Goal: Task Accomplishment & Management: Complete application form

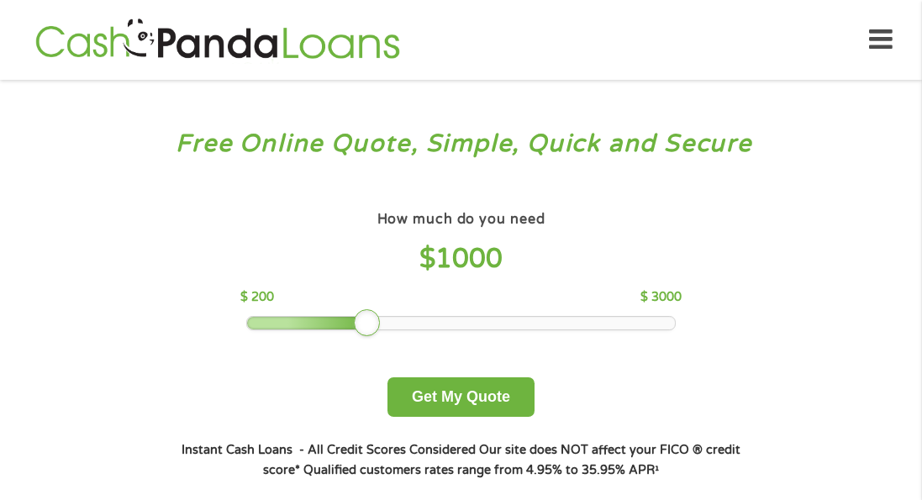
click at [372, 318] on div at bounding box center [367, 322] width 27 height 27
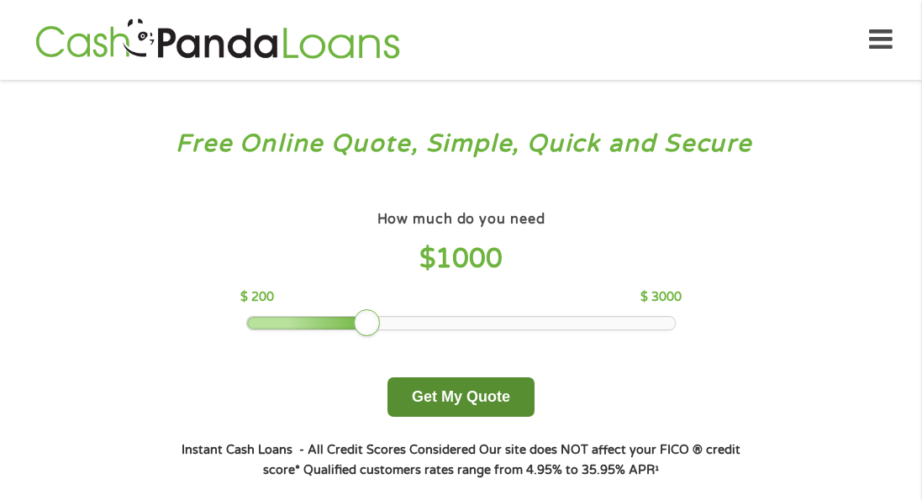
click at [443, 401] on button "Get My Quote" at bounding box center [460, 396] width 147 height 39
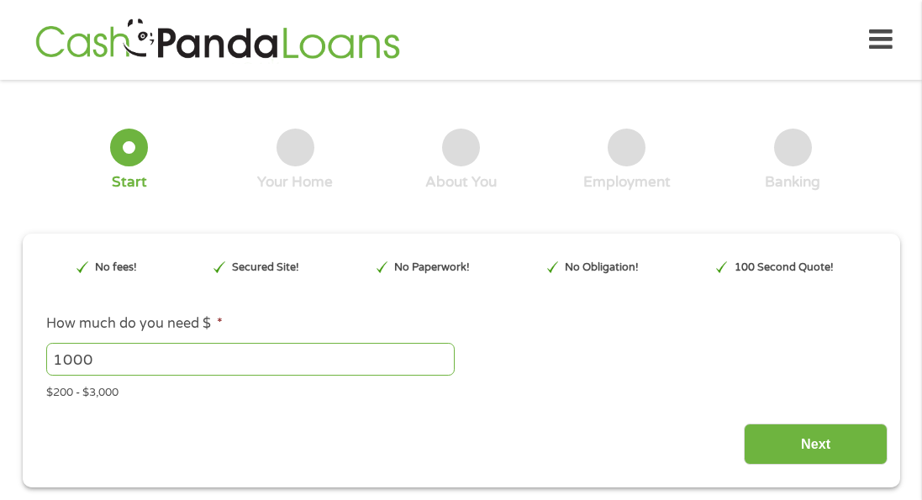
scroll to position [18, 0]
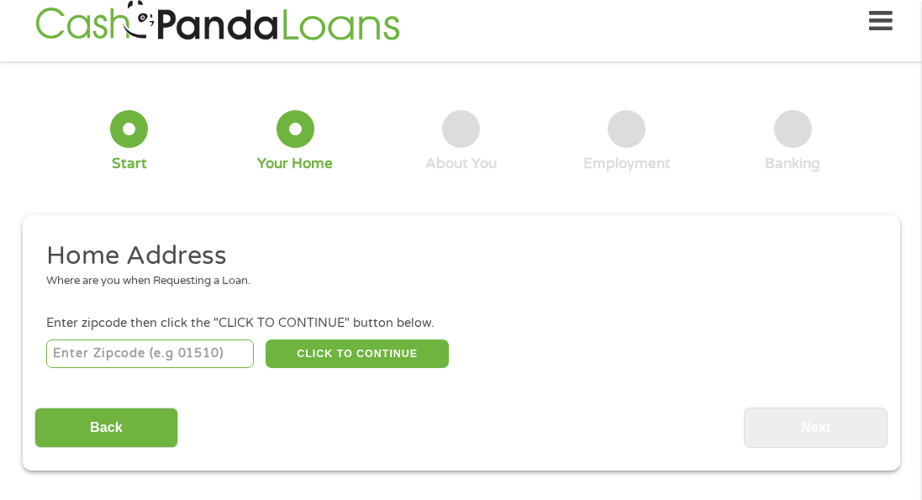
click at [171, 353] on input "number" at bounding box center [150, 353] width 208 height 29
type input "90503"
click at [289, 425] on div "Back Next" at bounding box center [460, 421] width 853 height 53
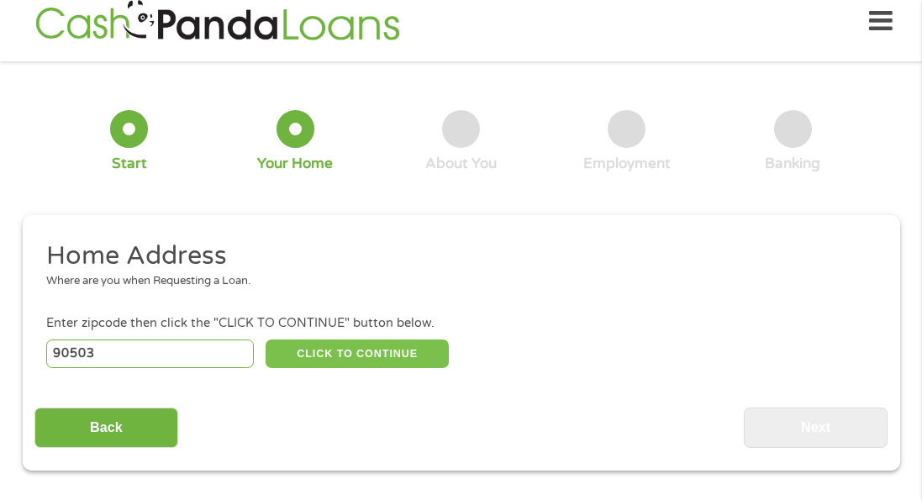
click at [320, 358] on button "CLICK TO CONTINUE" at bounding box center [356, 353] width 183 height 29
type input "90503"
type input "Torrance"
select select "[US_STATE]"
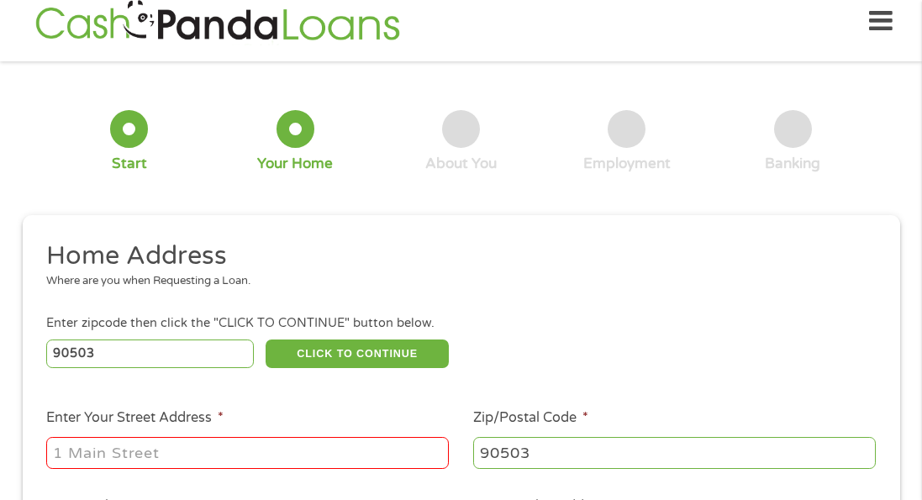
click at [285, 437] on input "Enter Your Street Address *" at bounding box center [247, 453] width 402 height 32
type input "[STREET_ADDRESS]"
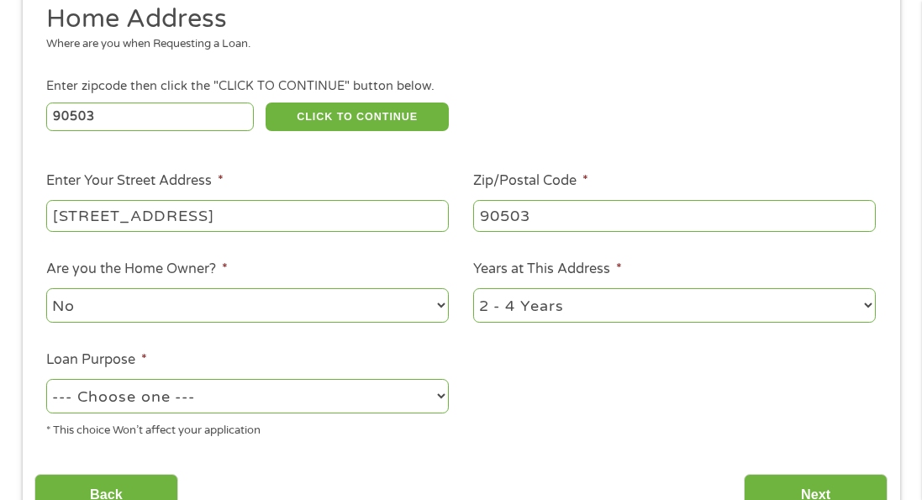
scroll to position [427, 0]
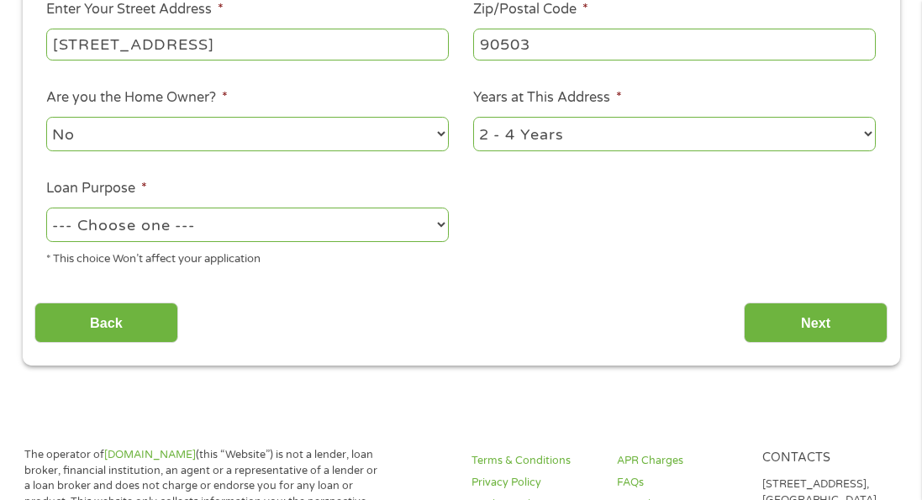
click at [570, 134] on select "1 Year or less 1 - 2 Years 2 - 4 Years Over 4 Years" at bounding box center [674, 134] width 402 height 34
click at [200, 229] on select "--- Choose one --- Pay Bills Debt Consolidation Home Improvement Major Purchase…" at bounding box center [247, 225] width 402 height 34
select select "other"
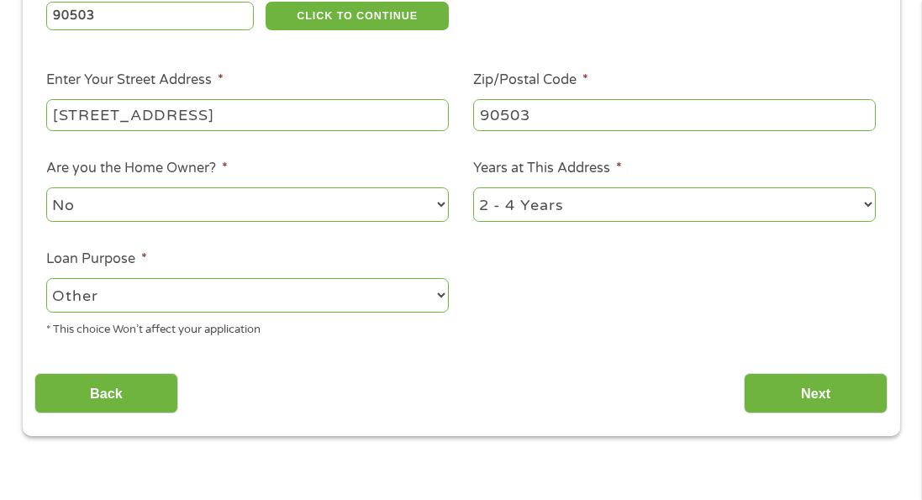
scroll to position [329, 0]
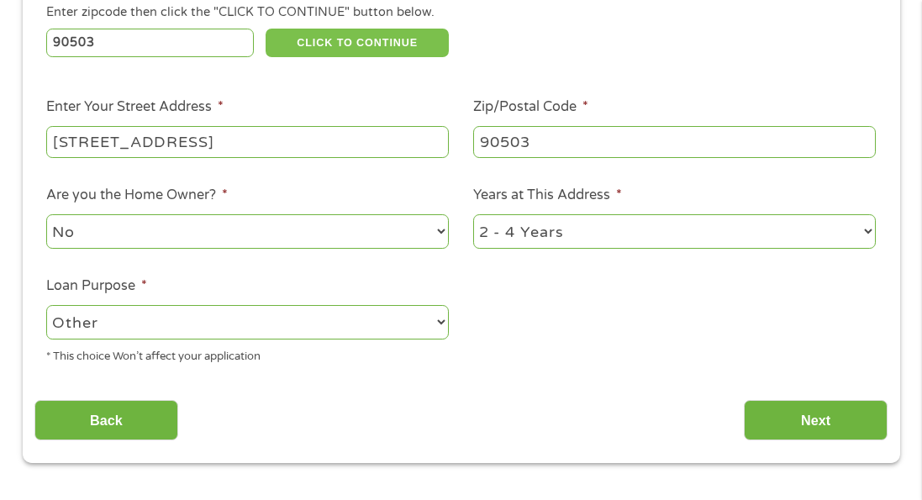
click at [375, 42] on button "CLICK TO CONTINUE" at bounding box center [356, 43] width 183 height 29
click at [355, 42] on button "CLICK TO CONTINUE" at bounding box center [356, 43] width 183 height 29
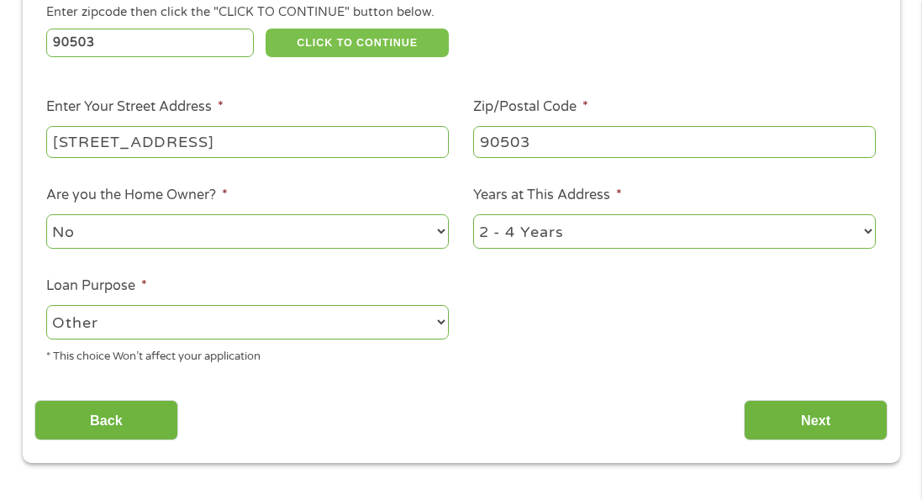
click at [355, 42] on button "CLICK TO CONTINUE" at bounding box center [356, 43] width 183 height 29
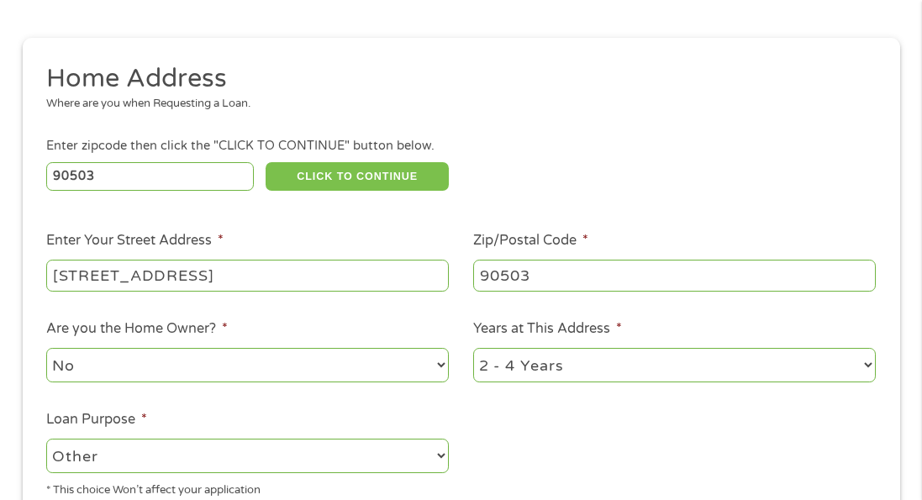
scroll to position [100, 0]
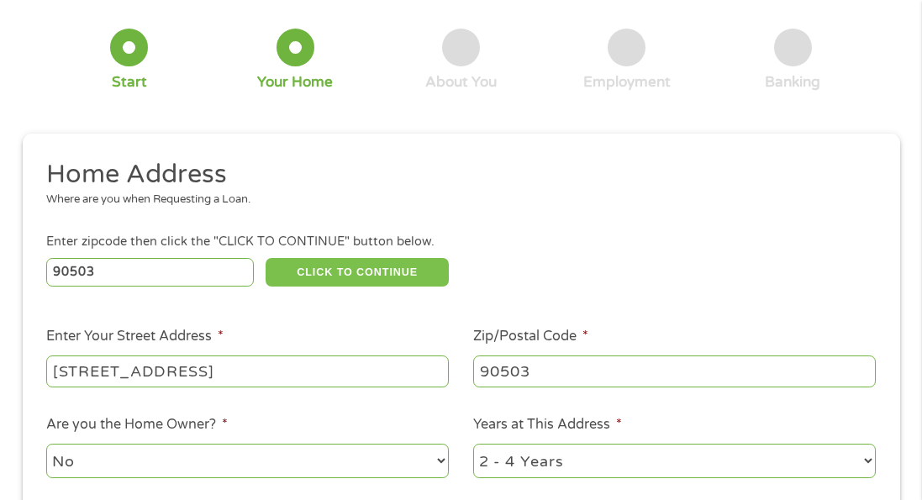
click at [350, 267] on button "CLICK TO CONTINUE" at bounding box center [356, 272] width 183 height 29
click at [350, 266] on button "CLICK TO CONTINUE" at bounding box center [356, 272] width 183 height 29
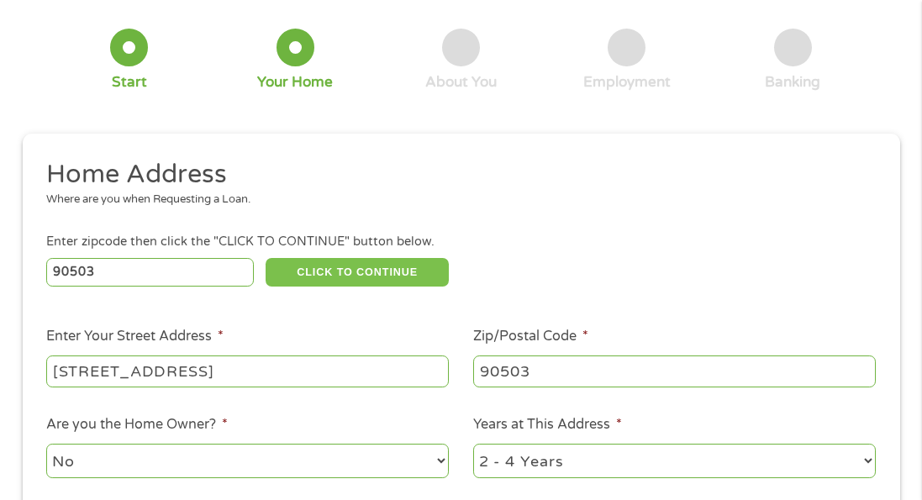
click at [350, 264] on button "CLICK TO CONTINUE" at bounding box center [356, 272] width 183 height 29
click at [350, 263] on button "CLICK TO CONTINUE" at bounding box center [356, 272] width 183 height 29
click at [319, 255] on div "90503 CLICK TO CONTINUE Please recheck your Zipcode, it seems to be Incorrect" at bounding box center [460, 272] width 828 height 34
click at [329, 265] on button "CLICK TO CONTINUE" at bounding box center [356, 272] width 183 height 29
click at [329, 264] on button "CLICK TO CONTINUE" at bounding box center [356, 272] width 183 height 29
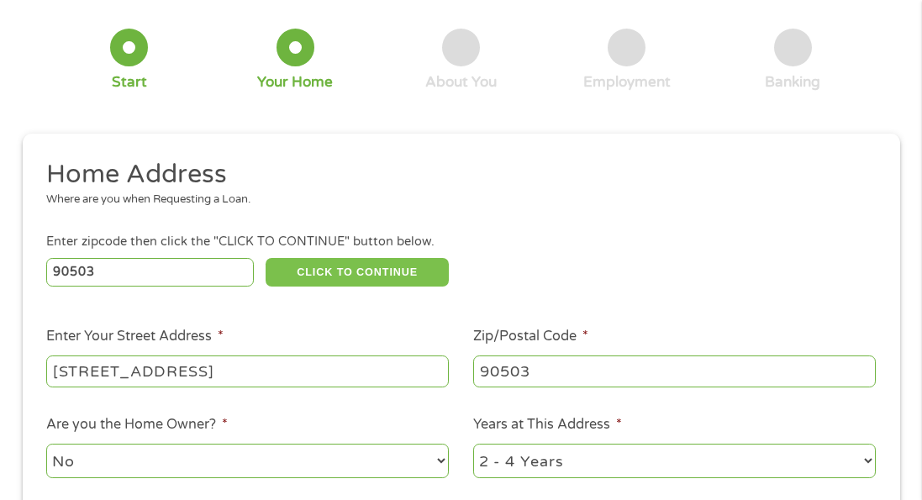
click at [329, 264] on button "CLICK TO CONTINUE" at bounding box center [356, 272] width 183 height 29
drag, startPoint x: 358, startPoint y: 270, endPoint x: 417, endPoint y: 281, distance: 59.8
click at [360, 270] on button "CLICK TO CONTINUE" at bounding box center [356, 272] width 183 height 29
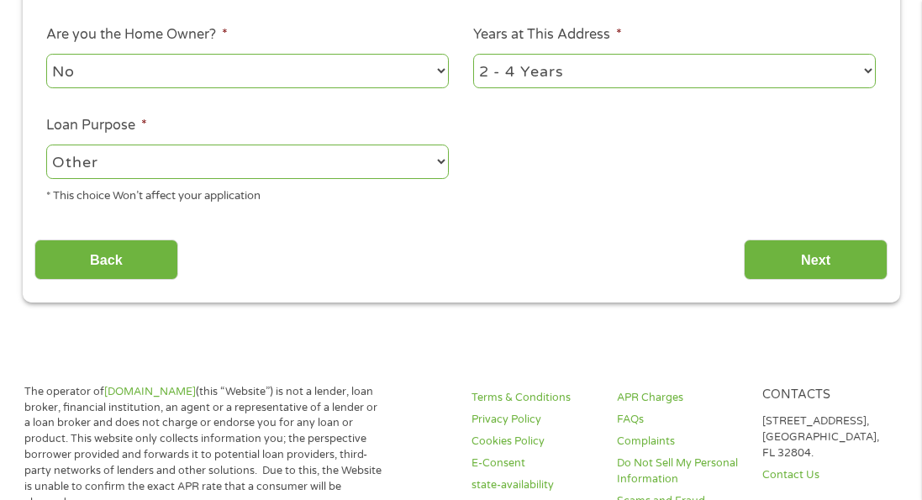
scroll to position [493, 0]
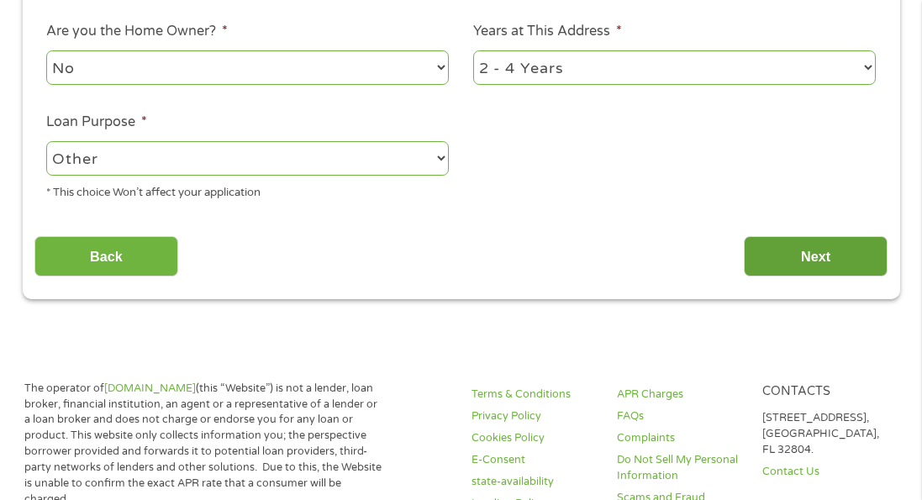
click at [808, 257] on input "Next" at bounding box center [816, 256] width 144 height 41
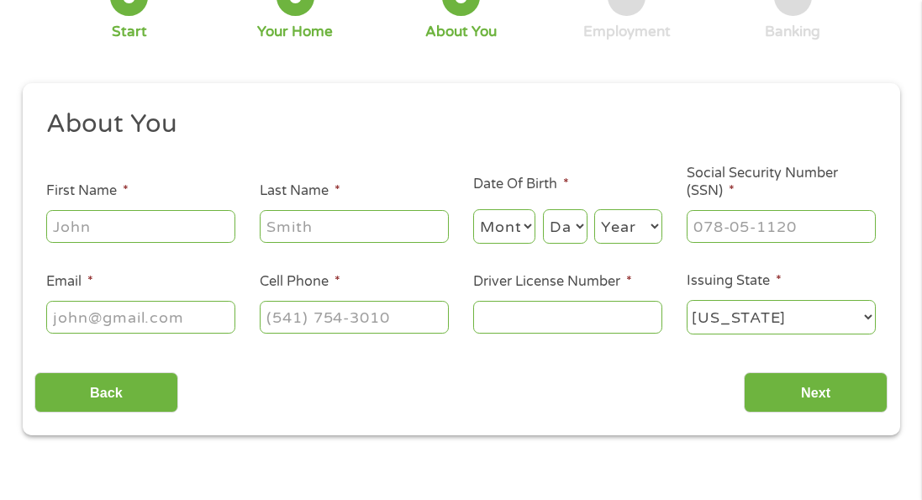
scroll to position [0, 0]
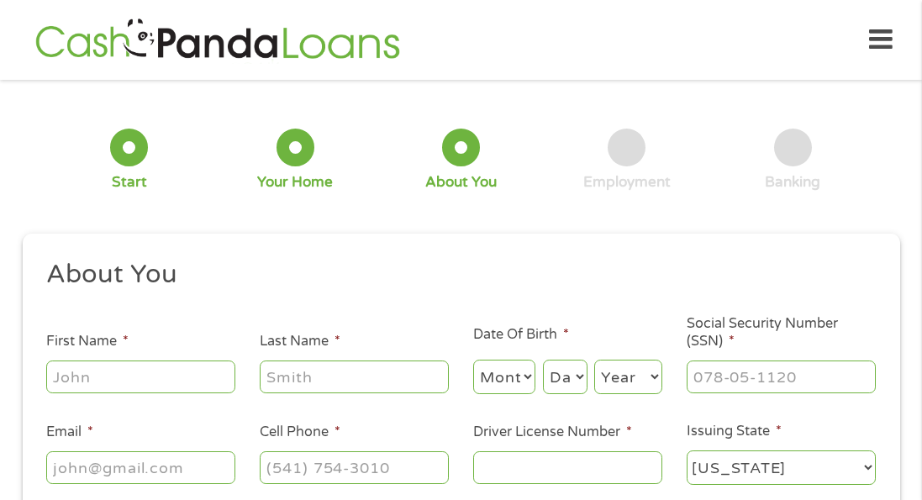
click at [188, 371] on input "First Name *" at bounding box center [140, 376] width 189 height 32
type input "[PERSON_NAME]"
type input "[EMAIL_ADDRESS][DOMAIN_NAME]"
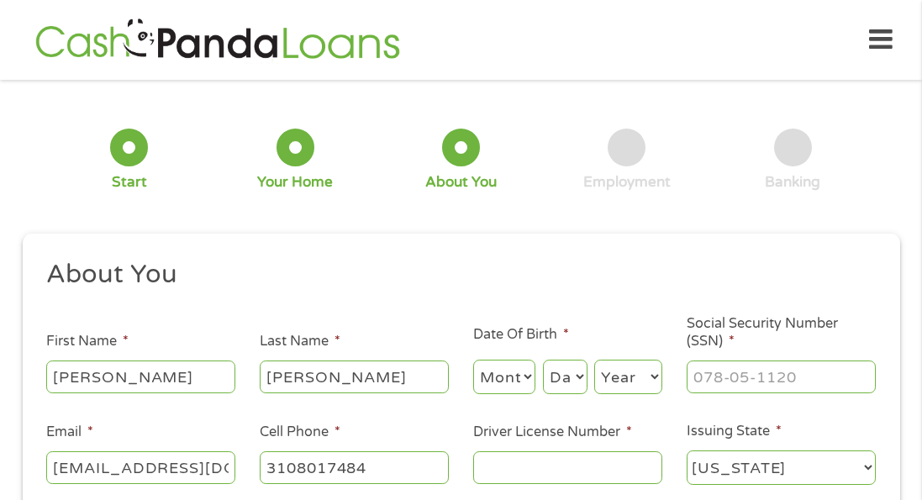
type input "[PHONE_NUMBER]"
click at [502, 366] on select "Month 1 2 3 4 5 6 7 8 9 10 11 12" at bounding box center [504, 377] width 63 height 34
select select "7"
click at [558, 378] on select "Day 1 2 3 4 5 6 7 8 9 10 11 12 13 14 15 16 17 18 19 20 21 22 23 24 25 26 27 28 …" at bounding box center [565, 377] width 45 height 34
select select "3"
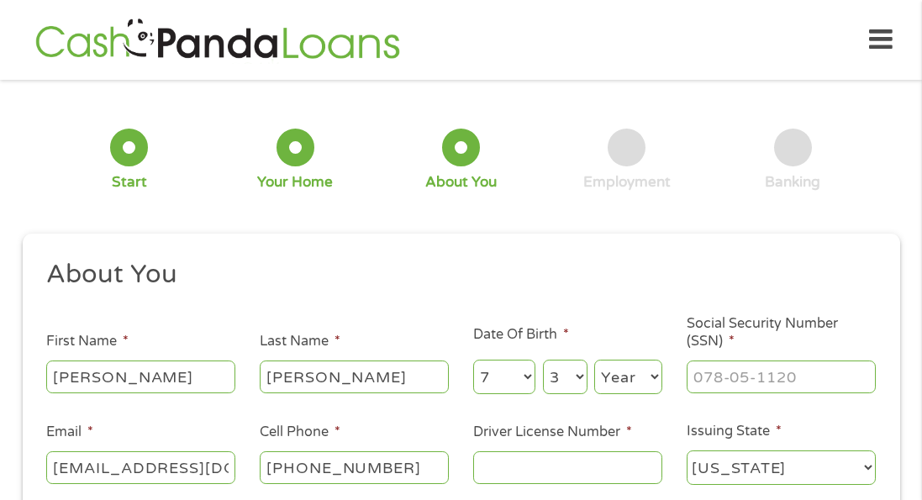
click at [624, 376] on select "Year [DATE] 2006 2005 2004 2003 2002 2001 2000 1999 1998 1997 1996 1995 1994 19…" at bounding box center [628, 377] width 68 height 34
select select "1973"
click at [738, 369] on input "___-__-____" at bounding box center [780, 376] width 189 height 32
type input "561-55-2904"
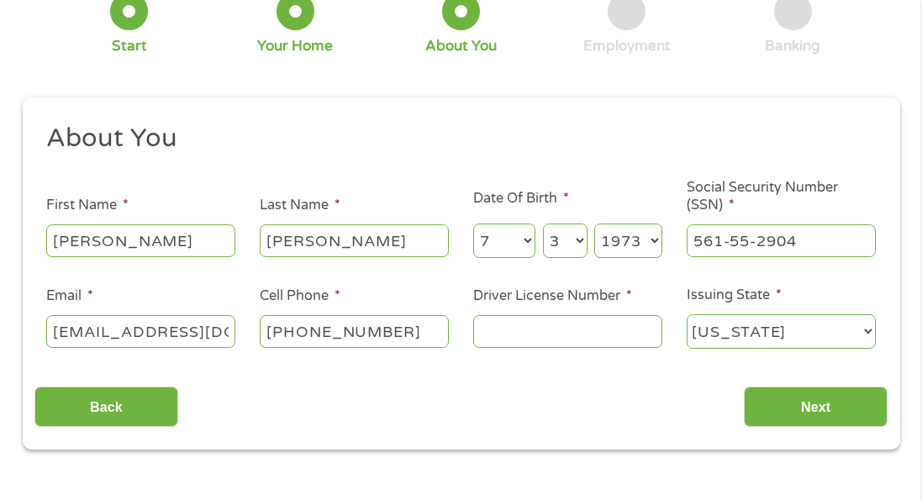
scroll to position [175, 0]
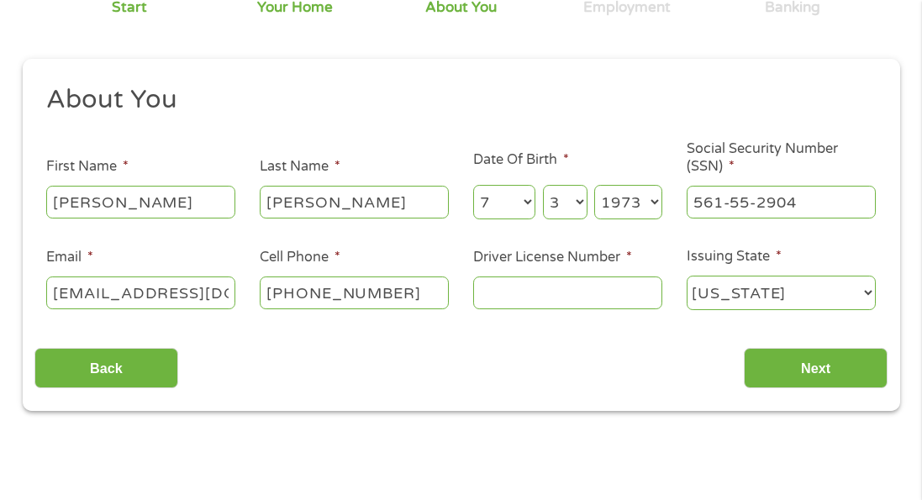
click at [584, 295] on input "Driver License Number *" at bounding box center [567, 292] width 189 height 32
type input "A5347136"
click at [802, 365] on input "Next" at bounding box center [816, 368] width 144 height 41
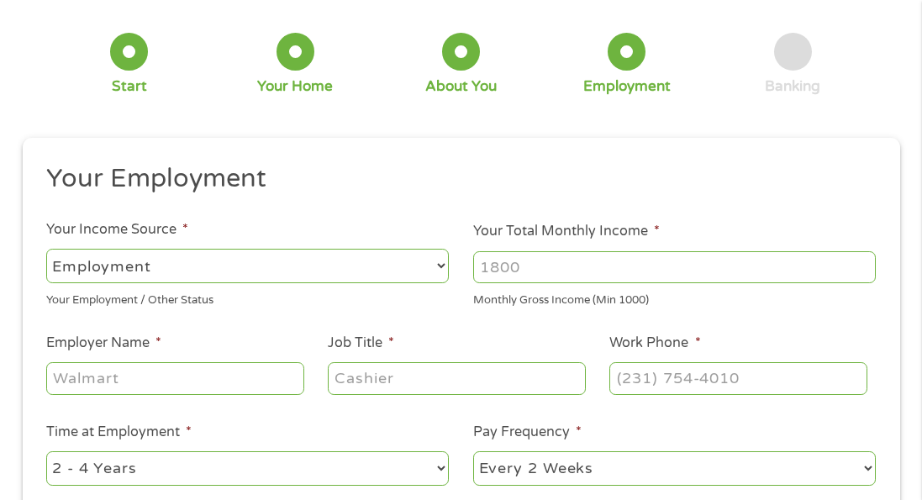
scroll to position [111, 0]
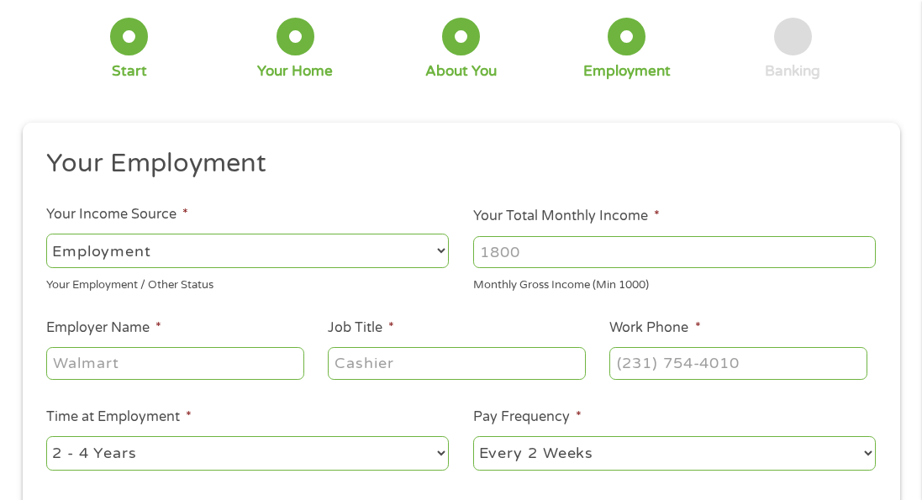
click at [537, 254] on input "Your Total Monthly Income *" at bounding box center [674, 252] width 402 height 32
type input "2300"
click at [159, 371] on input "Employer Name *" at bounding box center [174, 363] width 257 height 32
drag, startPoint x: 80, startPoint y: 365, endPoint x: 92, endPoint y: 391, distance: 28.6
click at [80, 364] on input "Toorance Unified" at bounding box center [174, 363] width 257 height 32
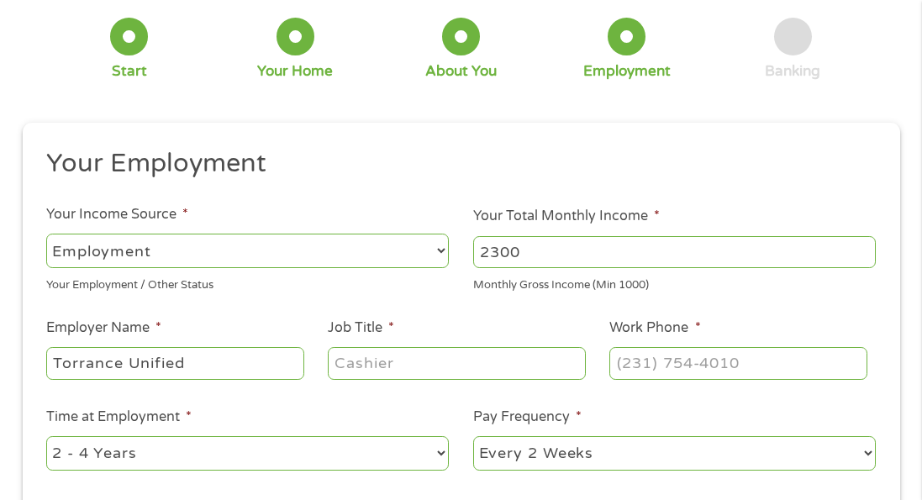
type input "Torrance Unified"
click at [383, 368] on input "Job Title *" at bounding box center [456, 363] width 257 height 32
click at [428, 365] on input "Substitute teacher" at bounding box center [456, 363] width 257 height 32
type input "Substitute Teacher"
click at [636, 362] on input "(___) ___-____" at bounding box center [737, 363] width 257 height 32
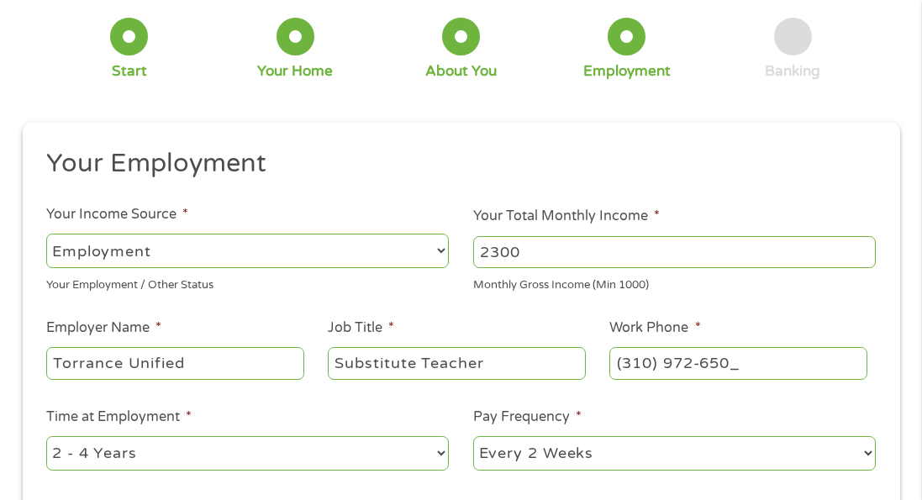
type input "[PHONE_NUMBER]"
drag, startPoint x: 254, startPoint y: 389, endPoint x: 245, endPoint y: 394, distance: 9.8
click at [254, 389] on ul "Your Employment Your Income Source * --- Choose one --- Employment [DEMOGRAPHIC…" at bounding box center [460, 361] width 853 height 429
click at [187, 451] on select "--- Choose one --- 1 Year or less 1 - 2 Years 2 - 4 Years Over 4 Years" at bounding box center [247, 453] width 402 height 34
select select "24months"
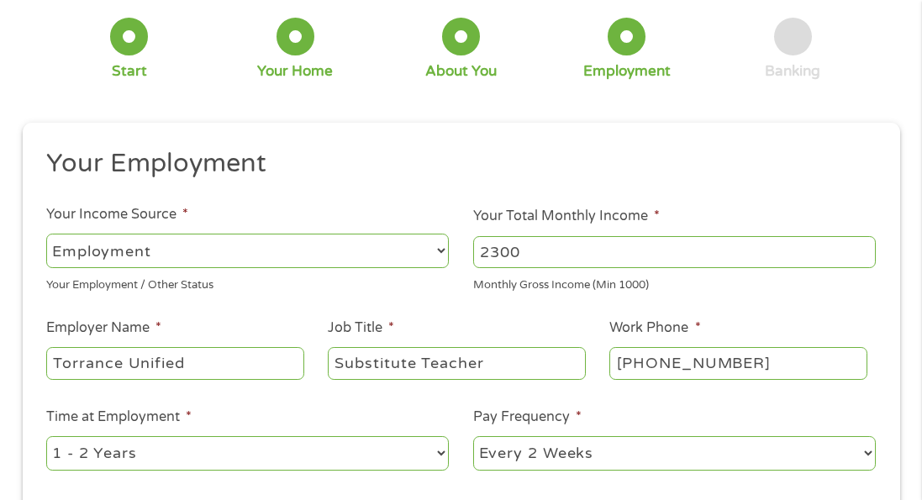
click at [517, 459] on select "--- Choose one --- Every 2 Weeks Every Week Monthly Semi-Monthly" at bounding box center [674, 453] width 402 height 34
select select "monthly"
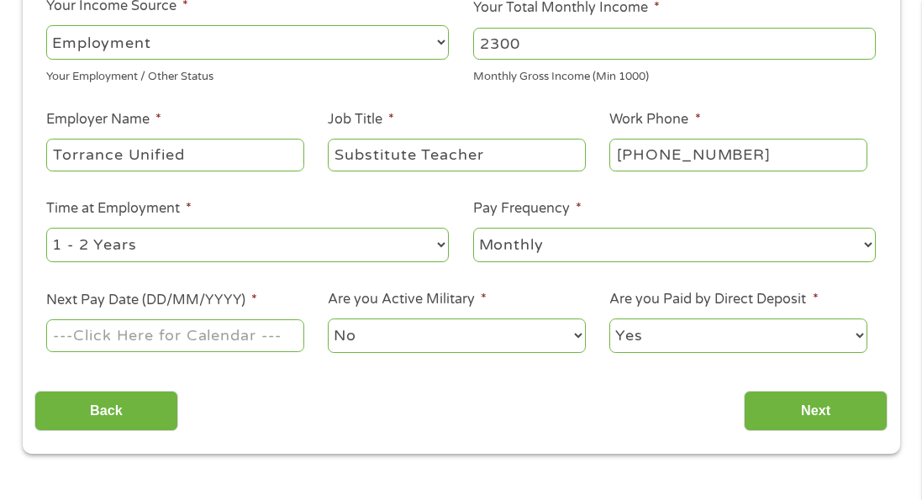
scroll to position [323, 0]
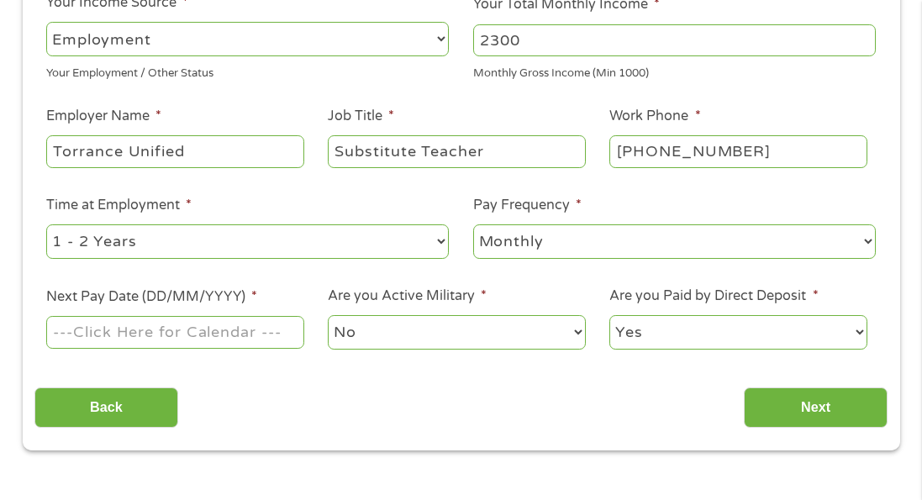
click at [189, 328] on input "Next Pay Date (DD/MM/YYYY) *" at bounding box center [174, 332] width 257 height 32
drag, startPoint x: 150, startPoint y: 317, endPoint x: 147, endPoint y: 328, distance: 12.0
click at [149, 319] on input "[DATE]" at bounding box center [174, 332] width 257 height 32
click at [164, 325] on input "[DATE]" at bounding box center [174, 332] width 257 height 32
click at [166, 333] on input "[DATE]" at bounding box center [174, 332] width 257 height 32
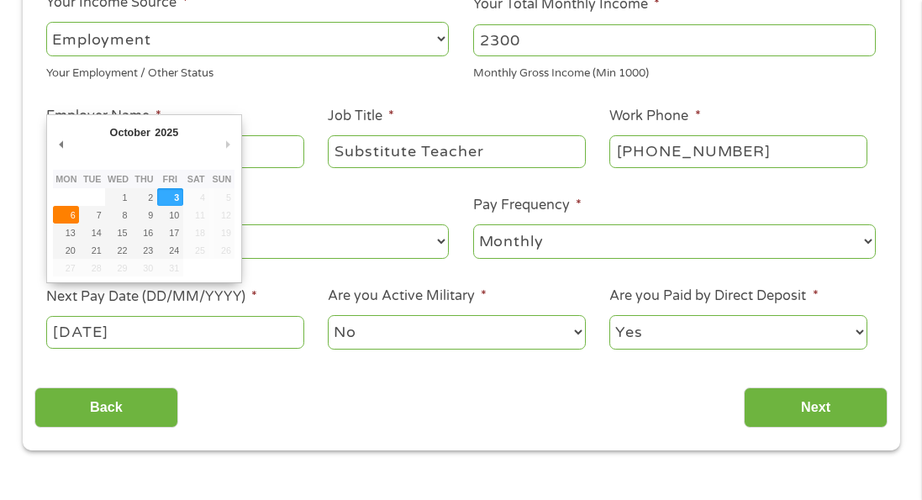
type input "[DATE]"
drag, startPoint x: -3, startPoint y: 297, endPoint x: -18, endPoint y: 293, distance: 16.5
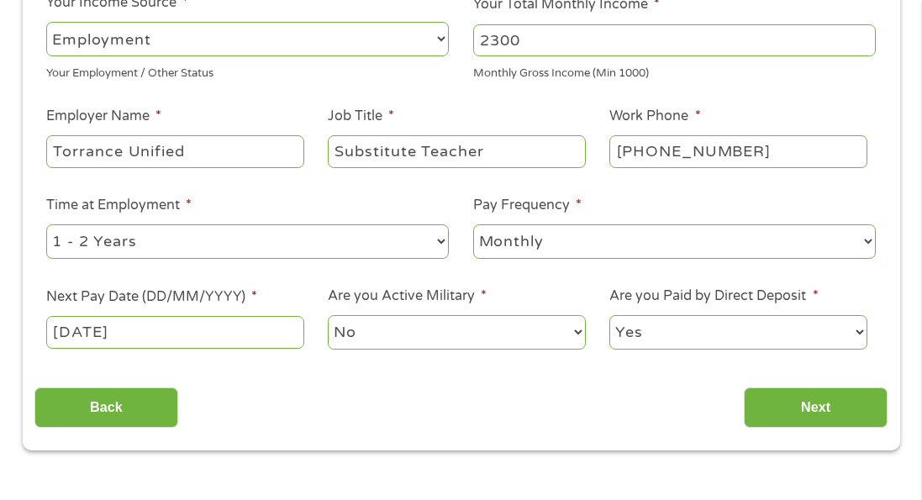
click at [229, 376] on div "Back Next" at bounding box center [460, 401] width 853 height 53
click at [359, 336] on select "No Yes" at bounding box center [456, 332] width 257 height 34
click at [630, 343] on select "Yes No" at bounding box center [737, 332] width 257 height 34
click at [770, 397] on input "Next" at bounding box center [816, 407] width 144 height 41
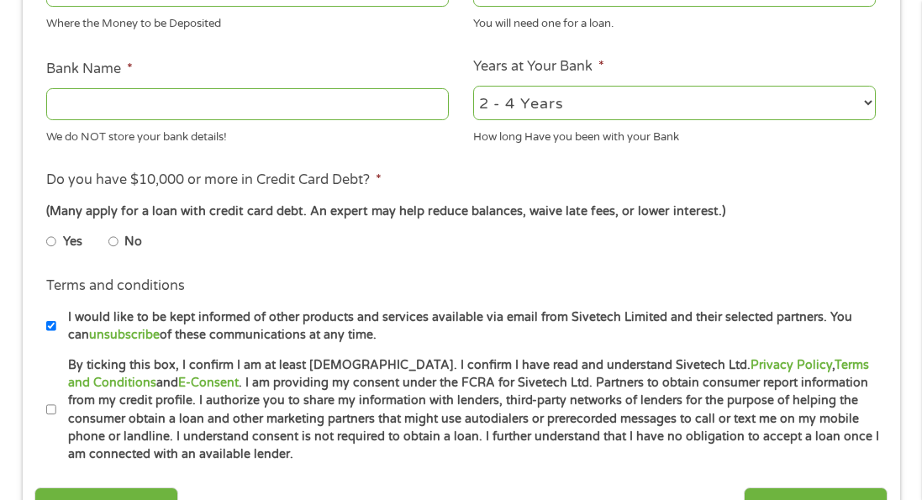
scroll to position [534, 0]
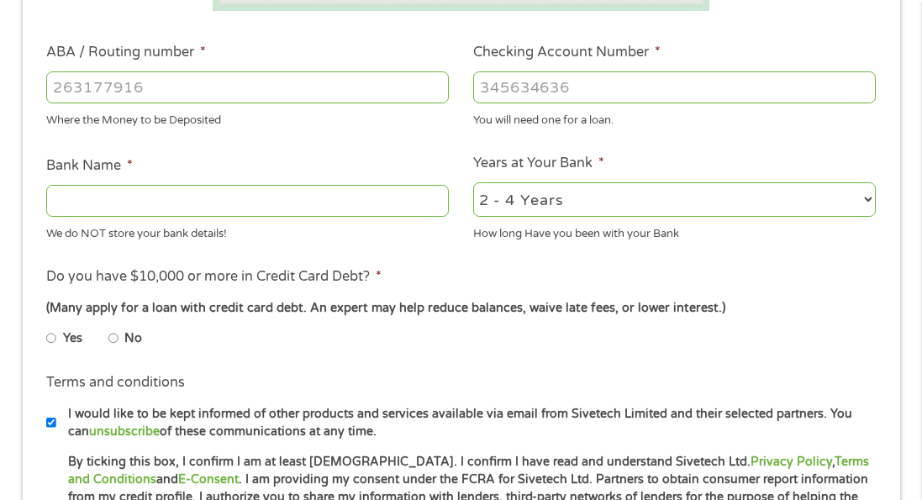
click at [147, 91] on input "ABA / Routing number *" at bounding box center [247, 87] width 402 height 32
type input "12100358"
click at [505, 77] on input "Checking Account Number *" at bounding box center [674, 87] width 402 height 32
type input "2"
type input "3"
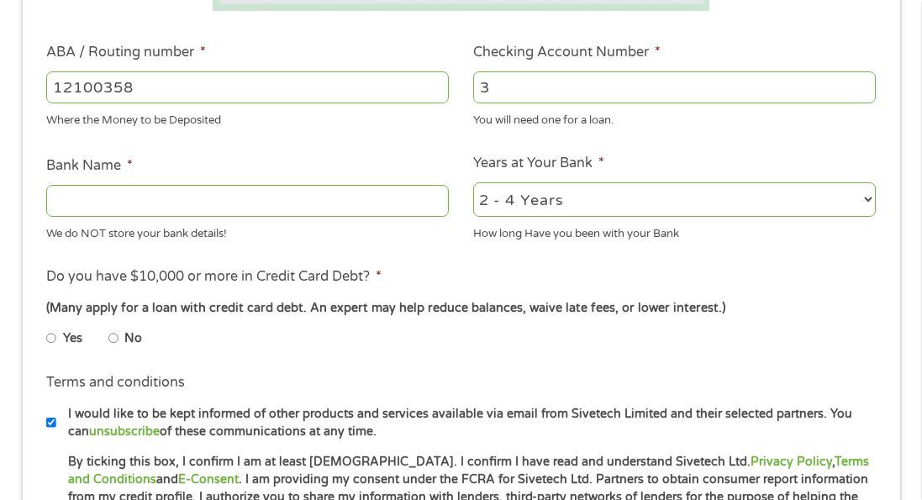
click at [187, 202] on input "Bank Name *" at bounding box center [247, 201] width 402 height 32
type input "Bank of America"
click at [540, 86] on input "3" at bounding box center [674, 87] width 402 height 32
click at [510, 85] on input "Checking Account Number *" at bounding box center [674, 87] width 402 height 32
paste input "number"
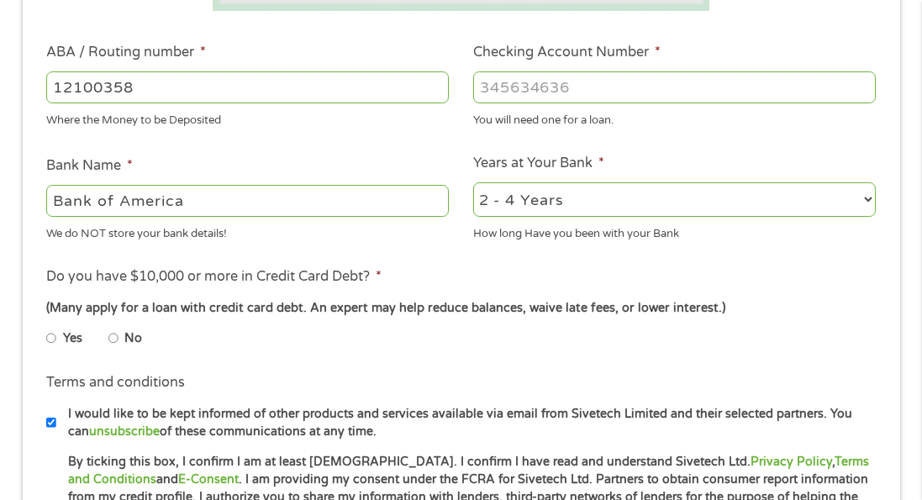
click at [538, 87] on input "Checking Account Number *" at bounding box center [674, 87] width 402 height 32
paste input "3"
type input "325135349900"
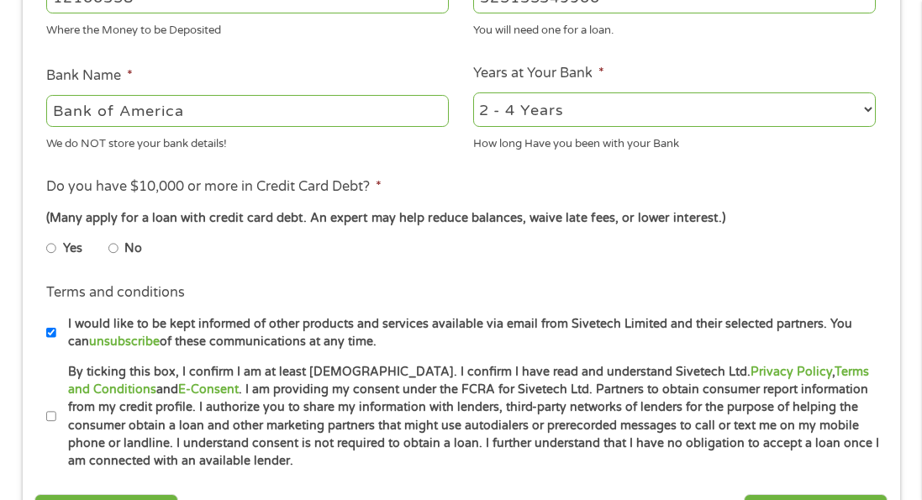
scroll to position [628, 0]
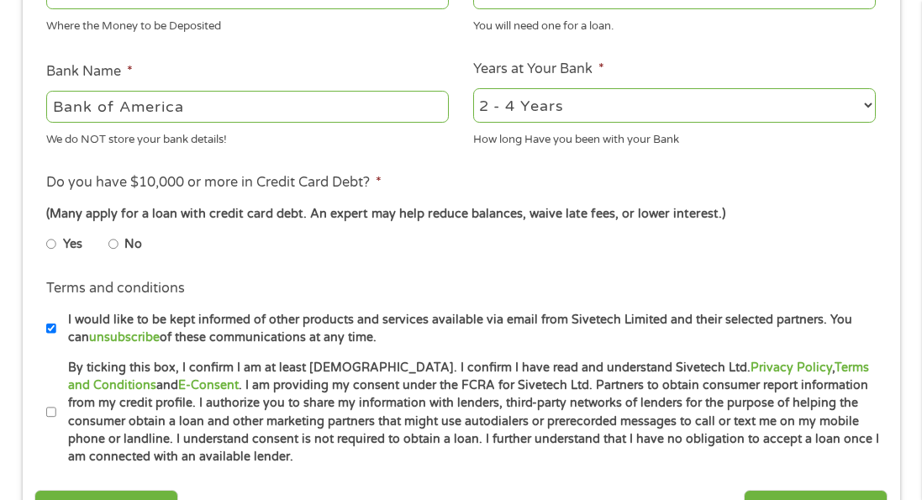
click at [113, 244] on input "No" at bounding box center [113, 244] width 10 height 27
radio input "true"
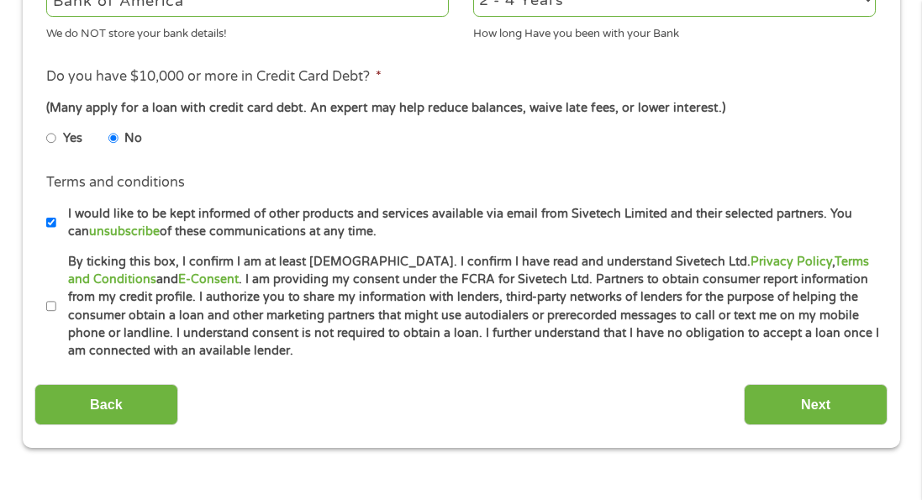
scroll to position [740, 0]
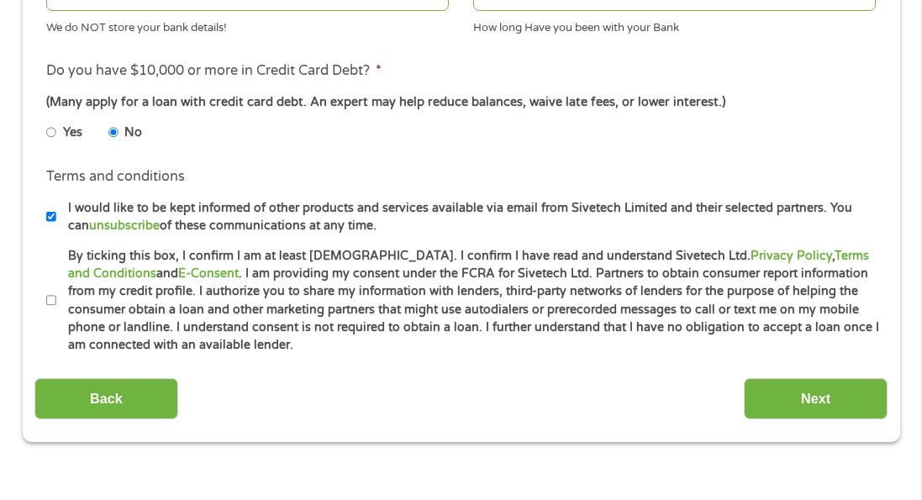
click at [50, 293] on input "By ticking this box, I confirm I am at least [DEMOGRAPHIC_DATA]. I confirm I ha…" at bounding box center [51, 300] width 10 height 27
checkbox input "true"
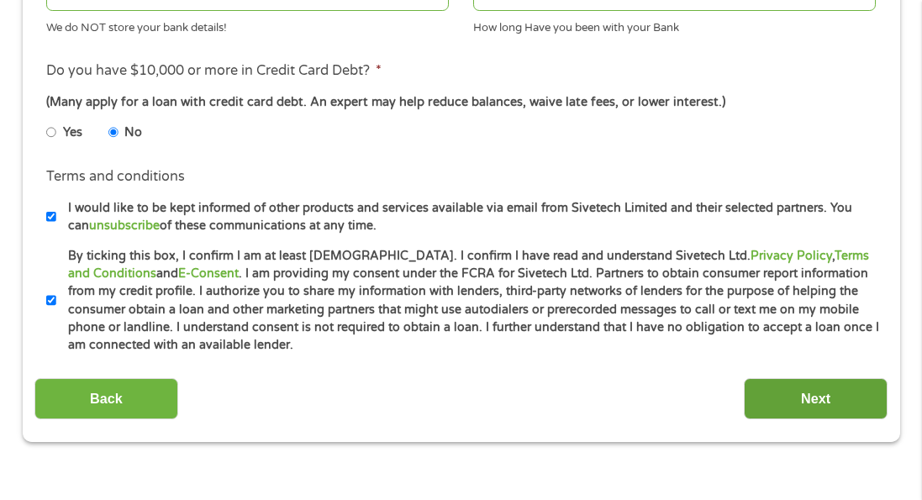
drag, startPoint x: 799, startPoint y: 401, endPoint x: 791, endPoint y: 399, distance: 8.6
click at [798, 401] on input "Next" at bounding box center [816, 398] width 144 height 41
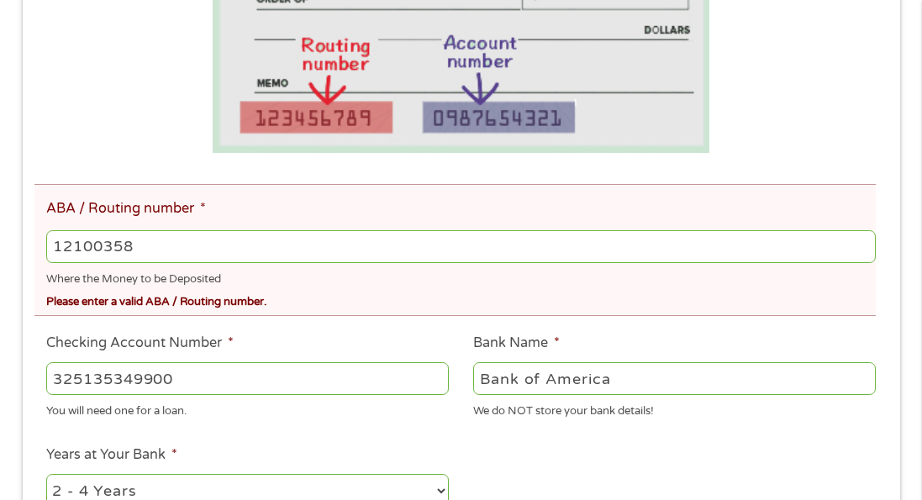
scroll to position [470, 0]
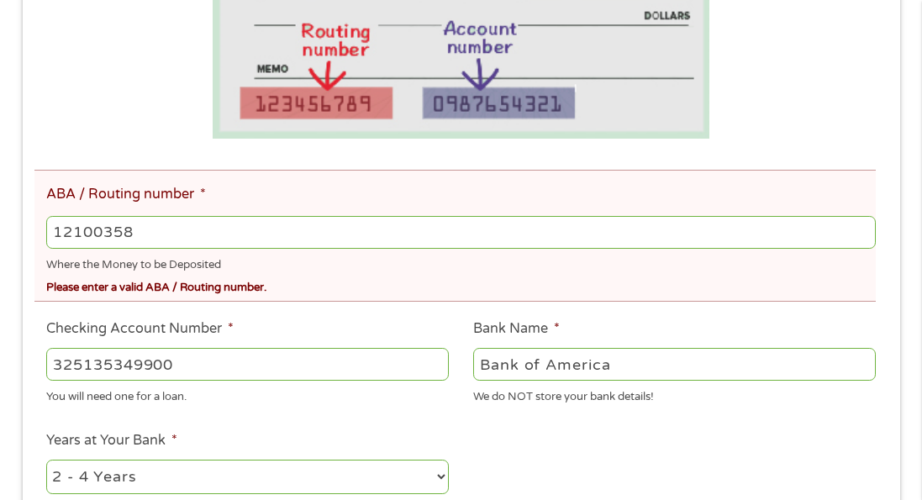
drag, startPoint x: 119, startPoint y: 232, endPoint x: -8, endPoint y: 184, distance: 135.6
type input "121000358"
type input "BANK OF AMERICA NA"
type input "121000358"
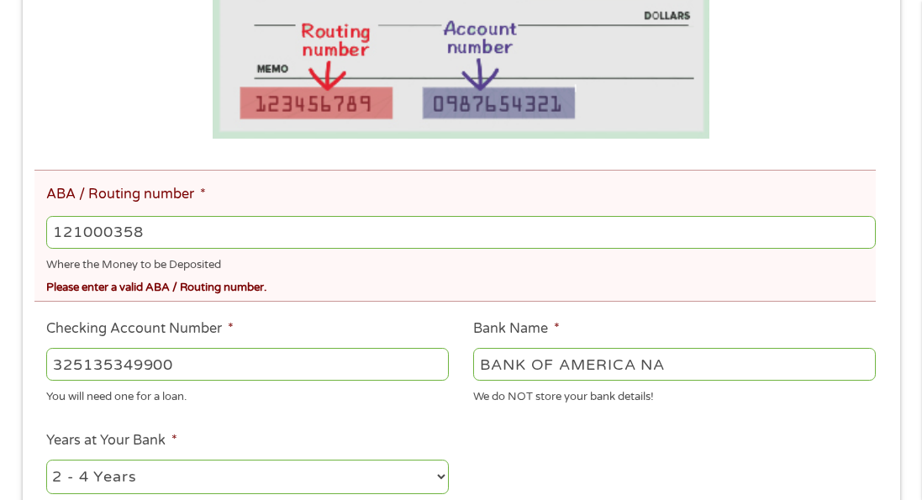
click at [292, 351] on input "325135349900" at bounding box center [247, 364] width 402 height 32
click at [402, 411] on ul "Bank Information Where do you want the funds deposited? ABA / Routing number * …" at bounding box center [460, 343] width 853 height 985
click at [182, 222] on input "121000358" at bounding box center [460, 232] width 828 height 32
click at [220, 378] on input "325135349900" at bounding box center [247, 364] width 402 height 32
click at [465, 446] on ul "Bank Information Where do you want the funds deposited? ABA / Routing number * …" at bounding box center [460, 343] width 853 height 985
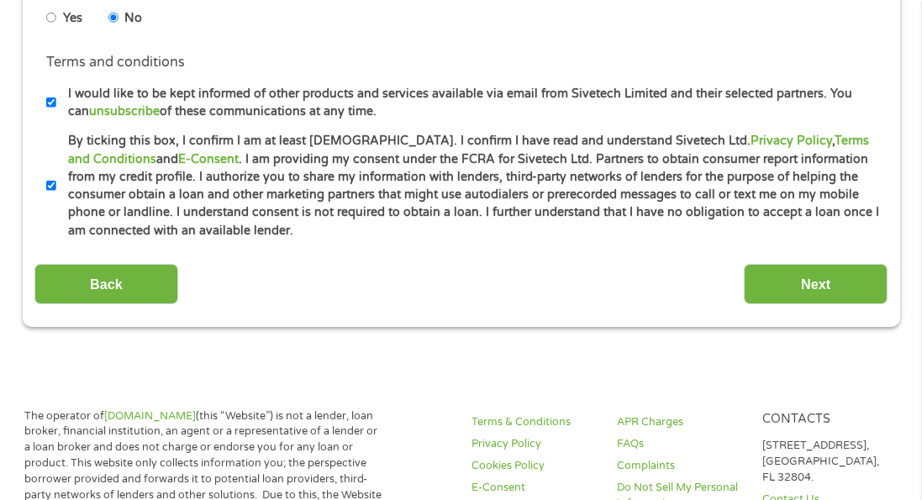
scroll to position [1104, 0]
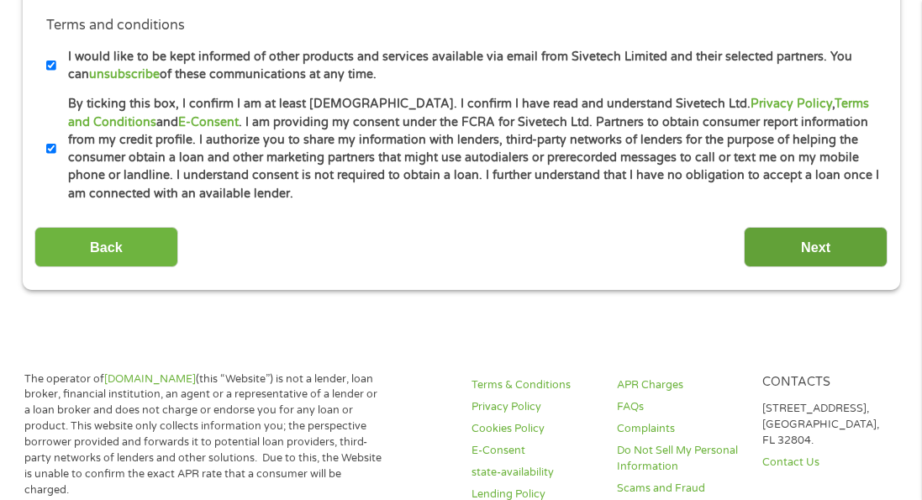
click at [766, 252] on input "Next" at bounding box center [816, 247] width 144 height 41
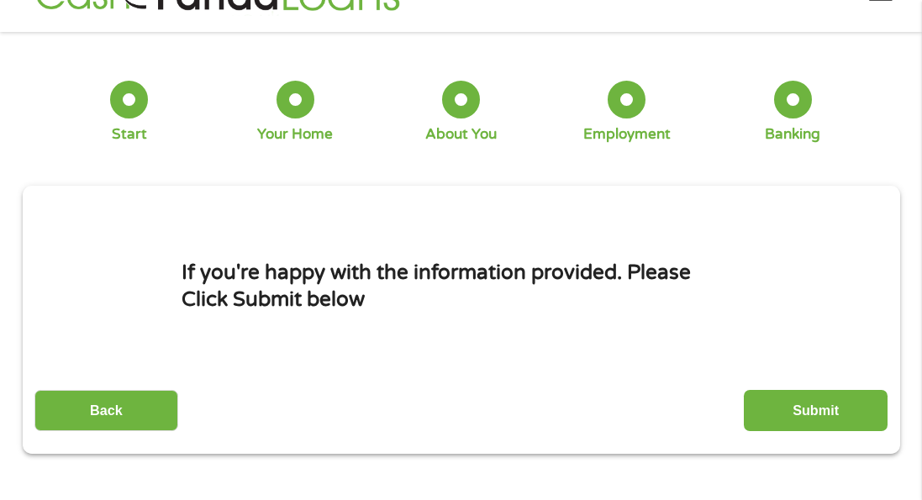
scroll to position [0, 0]
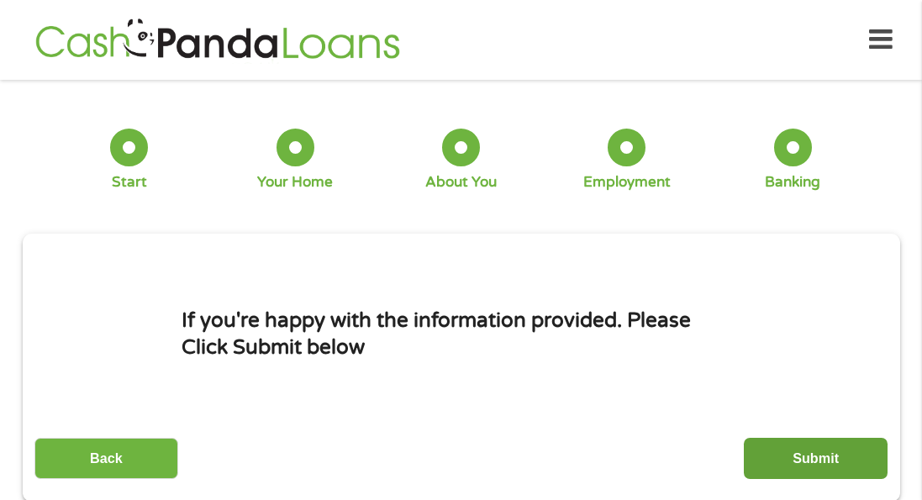
click at [817, 460] on input "Submit" at bounding box center [816, 458] width 144 height 41
